Goal: Task Accomplishment & Management: Use online tool/utility

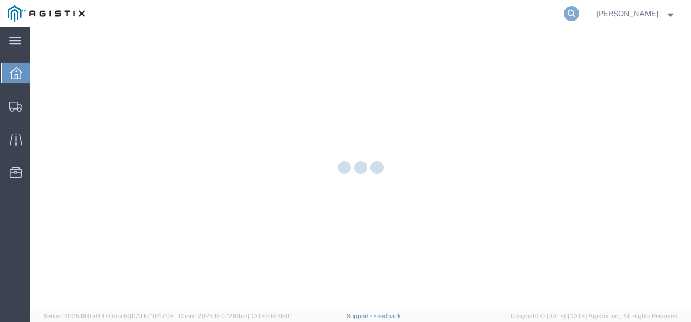
click at [579, 14] on icon at bounding box center [571, 13] width 15 height 15
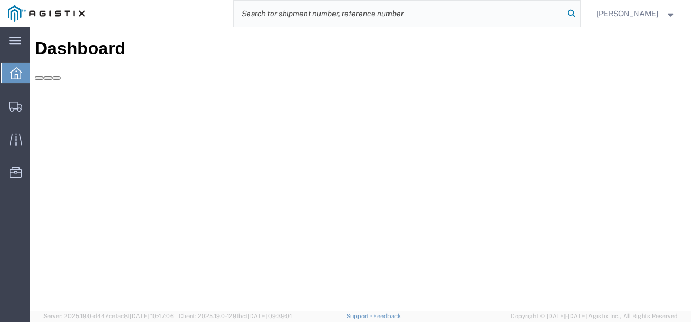
paste input "56880460"
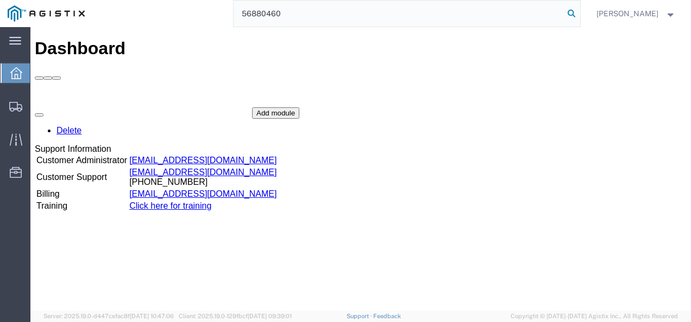
type input "56880460"
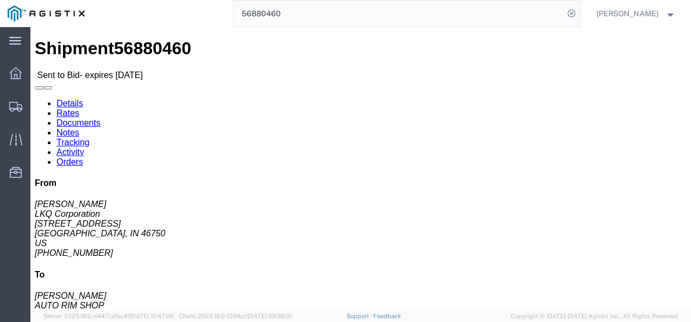
click div "Shipment Detail Ship From LKQ Corporation ([PERSON_NAME]) [STREET_ADDRESS] [PHO…"
click div "Ship From LKQ Corporation ([PERSON_NAME]) 3238 [STREET_ADDRESS] [PHONE_NUMBER] …"
drag, startPoint x: 309, startPoint y: 175, endPoint x: 299, endPoint y: 188, distance: 17.0
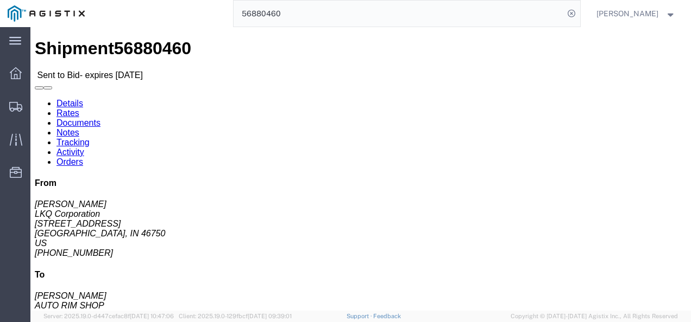
click div "Shipment Detail Ship From LKQ Corporation ([PERSON_NAME]) [STREET_ADDRESS] [PHO…"
click link "Rates"
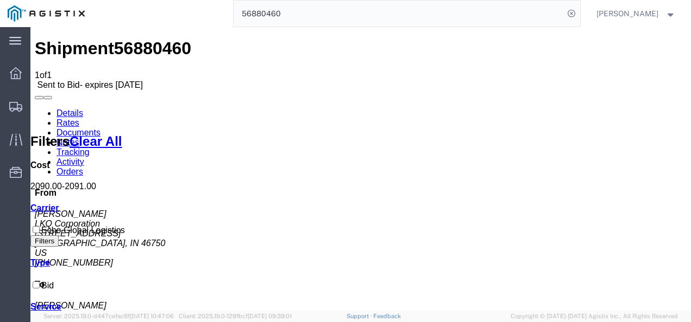
click at [56, 109] on link "Details" at bounding box center [69, 113] width 27 height 9
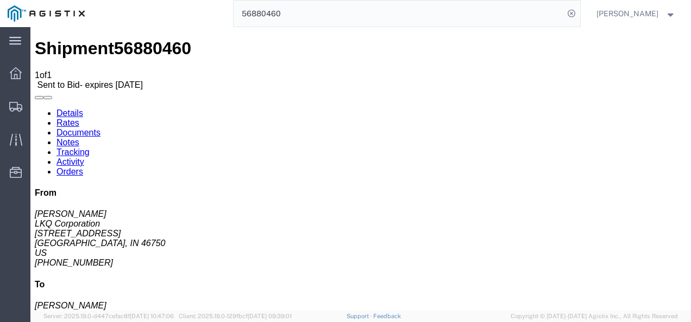
click button "Enter / Modify Bid"
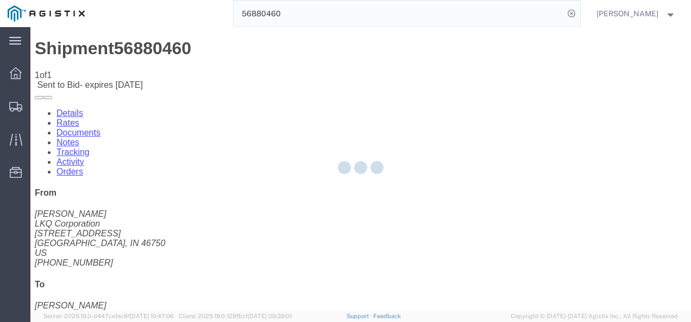
select select "4622"
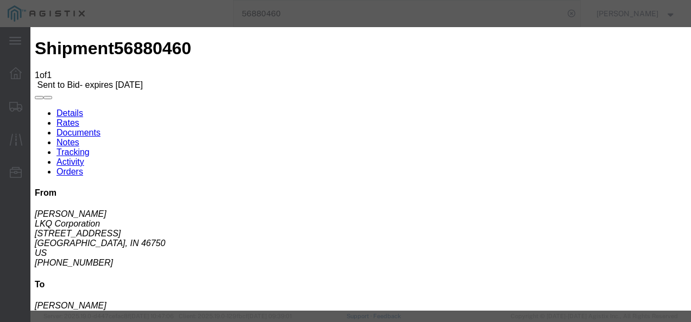
click link "ks_ga - Echo Global Logistics - TL Standard 3 - 5 Day"
drag, startPoint x: 561, startPoint y: 111, endPoint x: 296, endPoint y: 112, distance: 264.9
click div "Mode Select Air Less than Truckload Multi-Leg Ocean Freight Rail Small Parcel T…"
type input "1350"
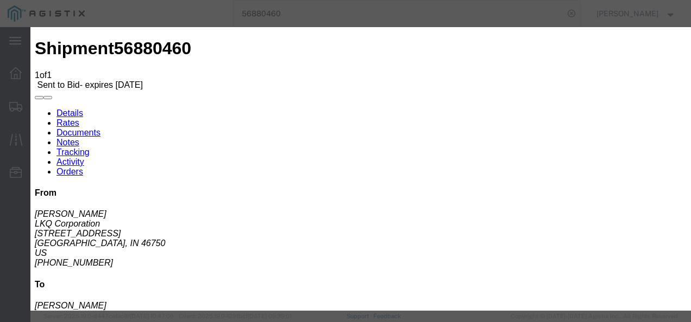
click button "Submit"
